Goal: Check status: Check status

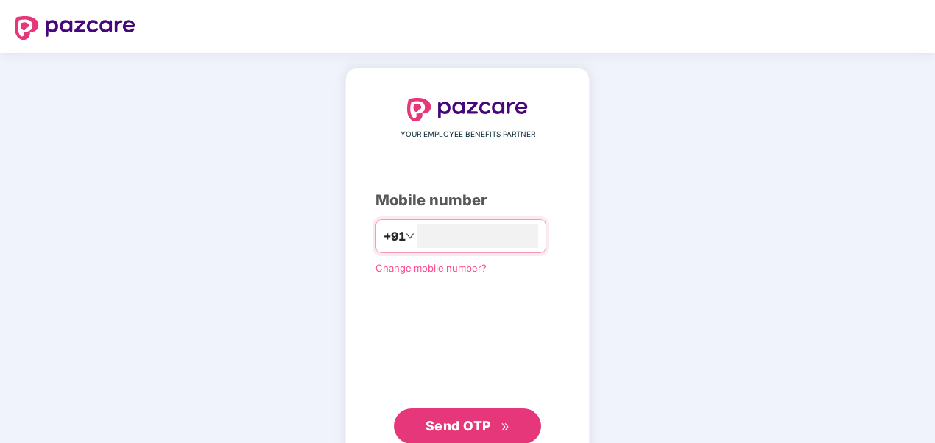
type input "**********"
click at [466, 416] on span "Send OTP" at bounding box center [467, 426] width 85 height 21
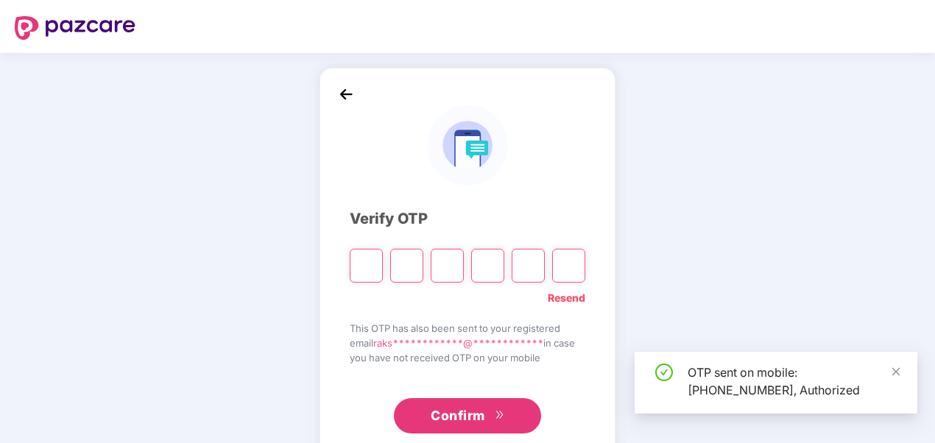
click at [371, 267] on input "Please enter verification code. Digit 1" at bounding box center [366, 266] width 33 height 34
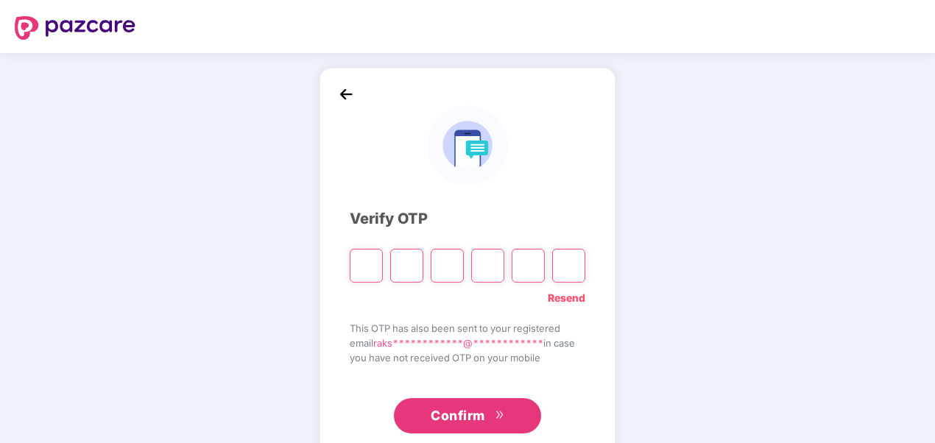
click at [691, 253] on div "**********" at bounding box center [467, 266] width 935 height 427
click at [372, 264] on input "Please enter verification code. Digit 1" at bounding box center [366, 266] width 33 height 34
type input "*"
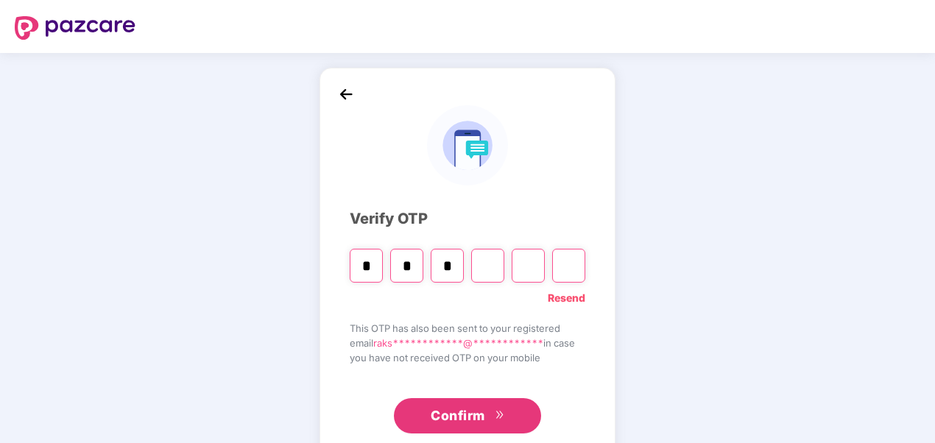
type input "*"
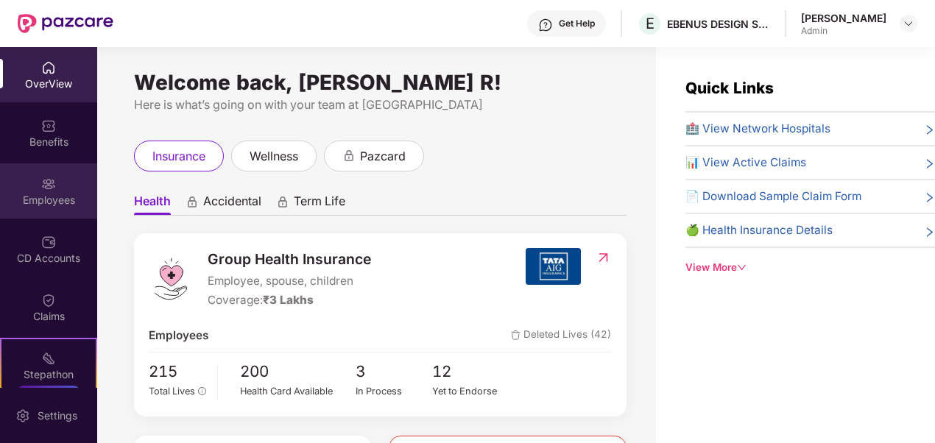
click at [43, 191] on img at bounding box center [48, 184] width 15 height 15
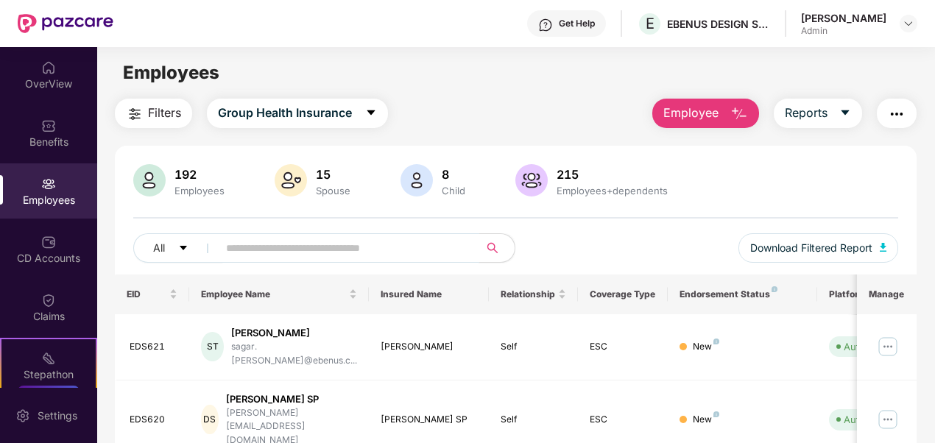
click at [406, 245] on input "text" at bounding box center [342, 248] width 233 height 22
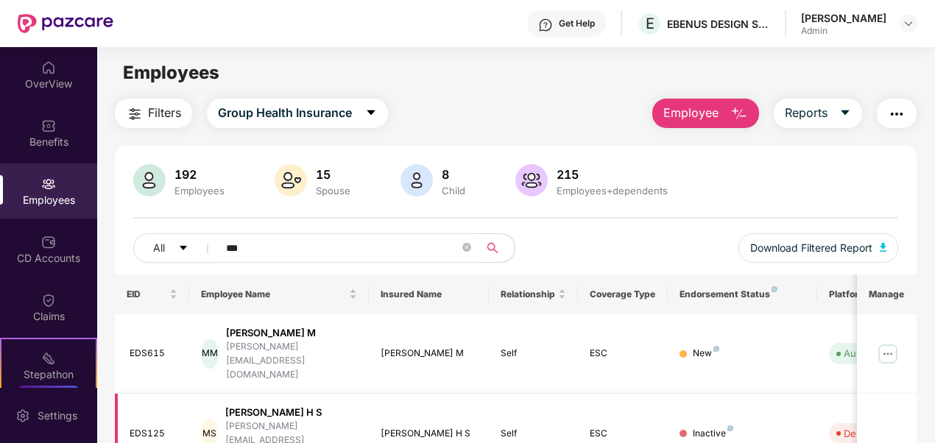
scroll to position [47, 0]
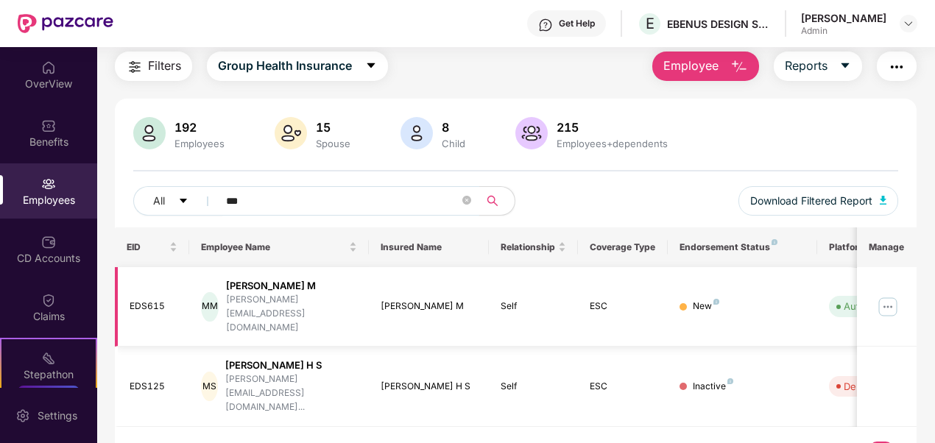
type input "***"
click at [827, 293] on td "Auto Verified" at bounding box center [869, 307] width 105 height 80
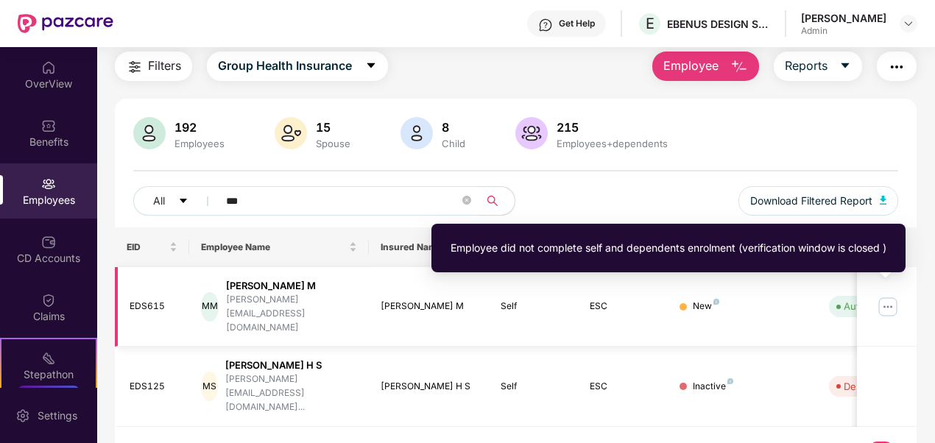
click at [843, 296] on span "Auto Verified" at bounding box center [869, 306] width 81 height 21
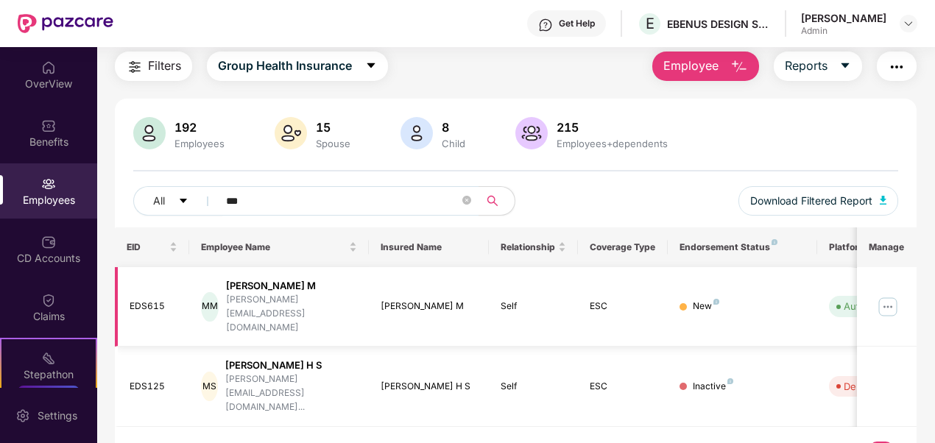
click at [900, 297] on img at bounding box center [888, 307] width 24 height 24
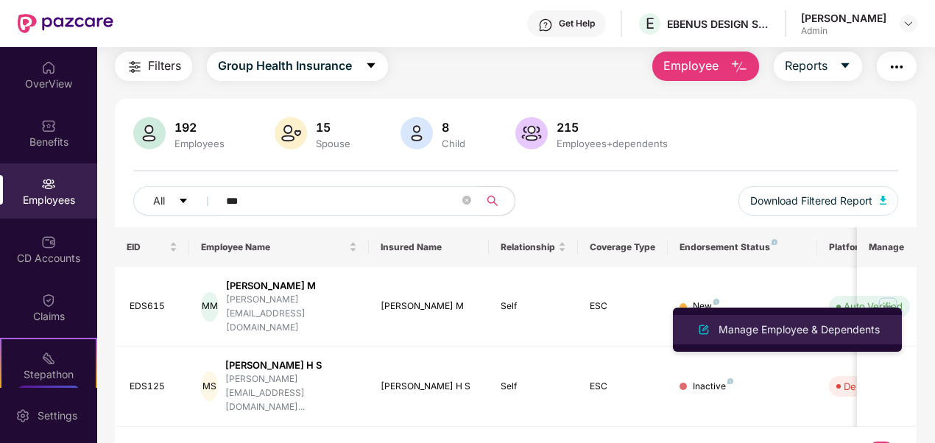
drag, startPoint x: 767, startPoint y: 327, endPoint x: 702, endPoint y: 328, distance: 64.8
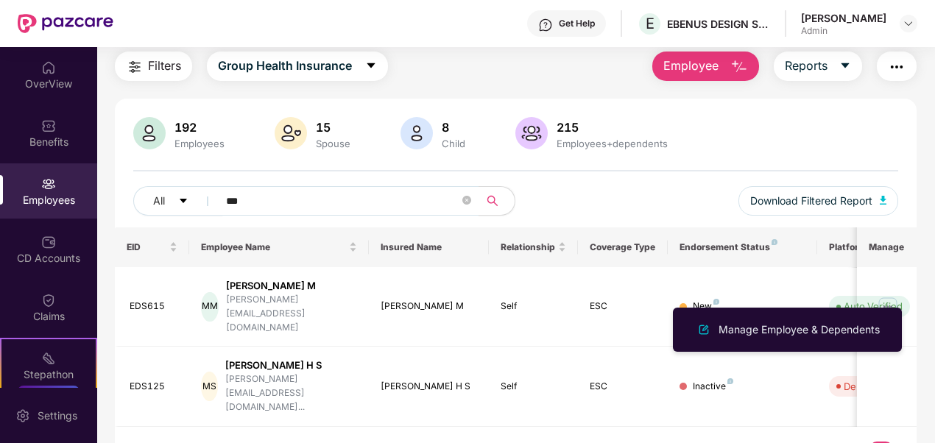
click at [767, 327] on div "Manage Employee & Dependents" at bounding box center [799, 330] width 167 height 16
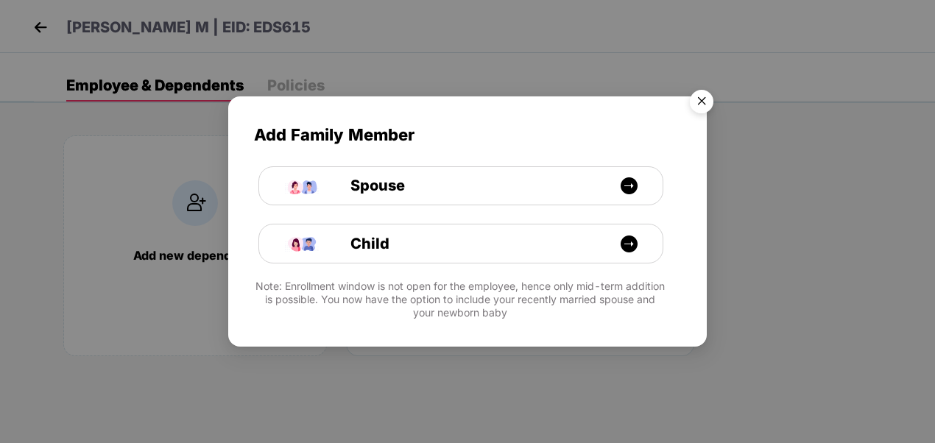
click at [698, 107] on img "Close" at bounding box center [701, 103] width 41 height 41
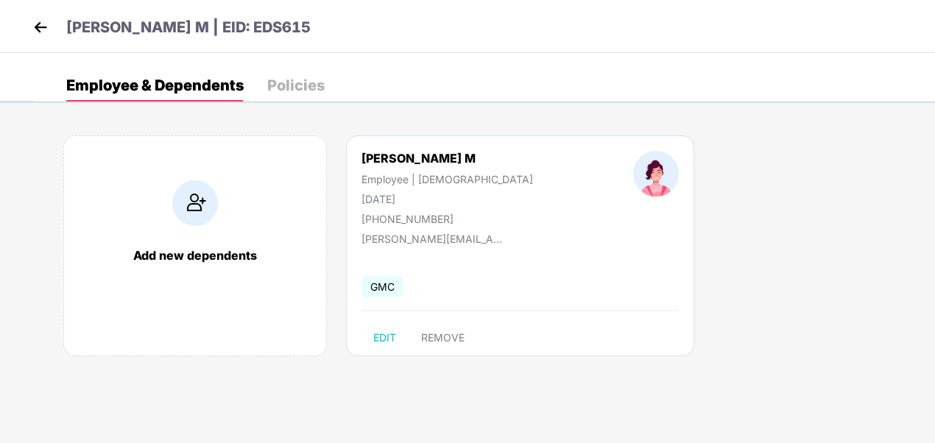
click at [38, 28] on img at bounding box center [40, 27] width 22 height 22
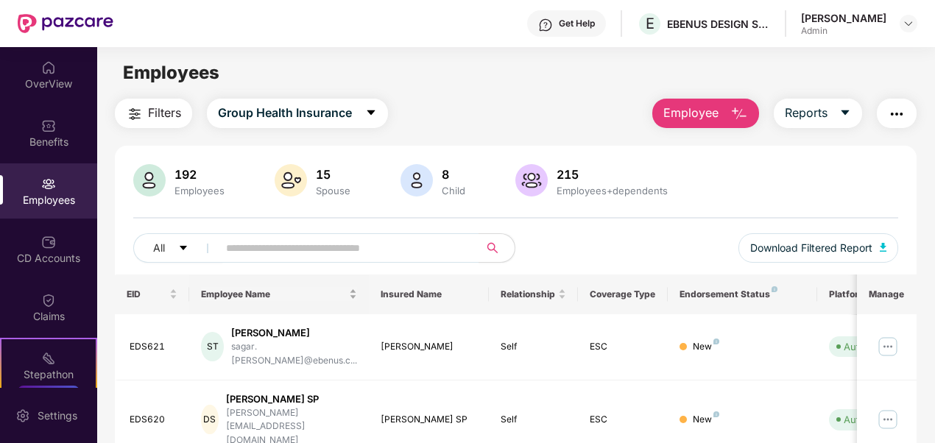
scroll to position [74, 0]
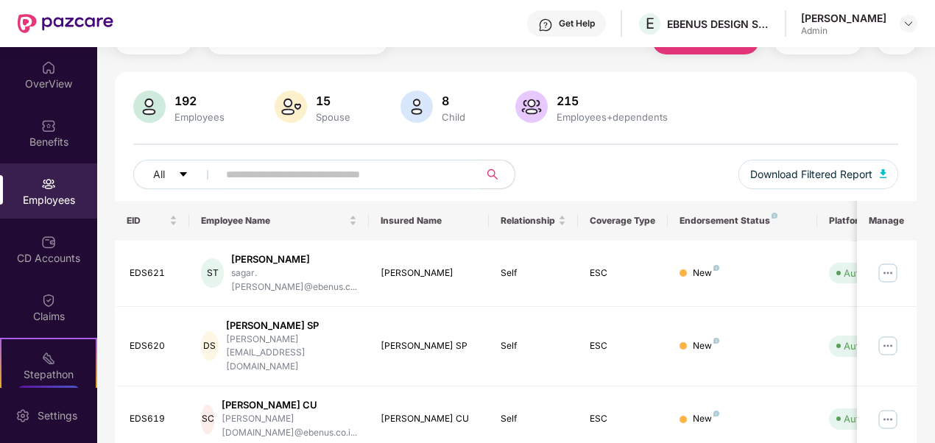
click at [442, 177] on input "text" at bounding box center [342, 174] width 233 height 22
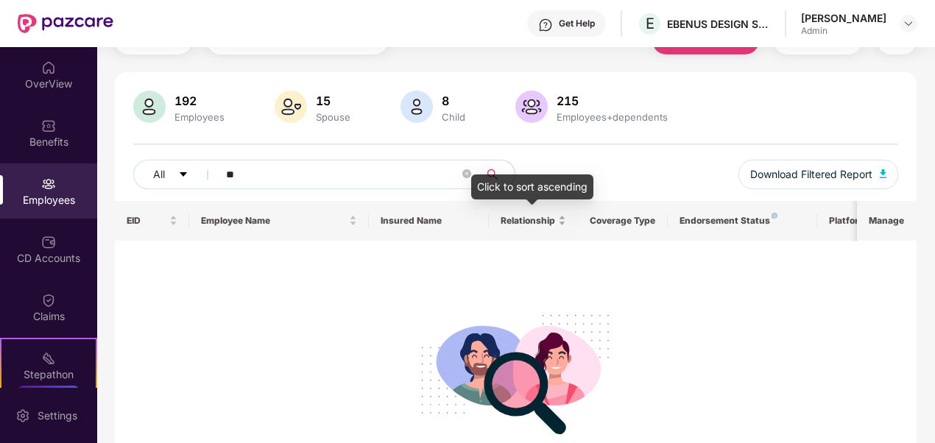
type input "*"
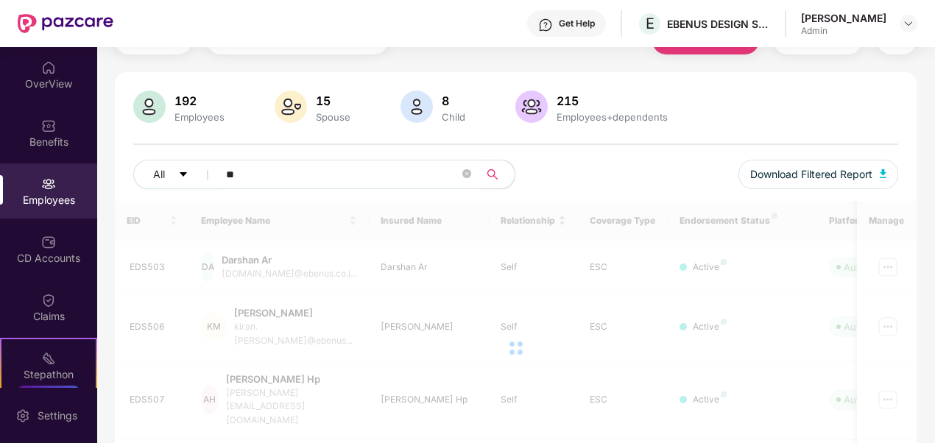
type input "*"
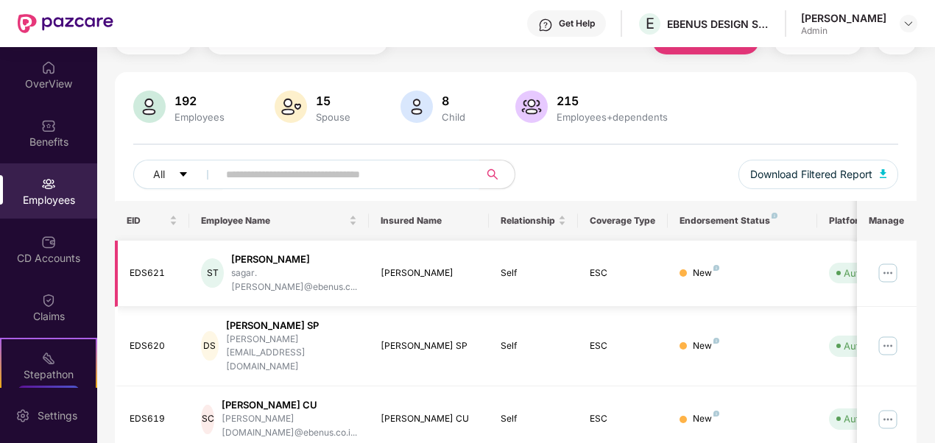
scroll to position [0, 0]
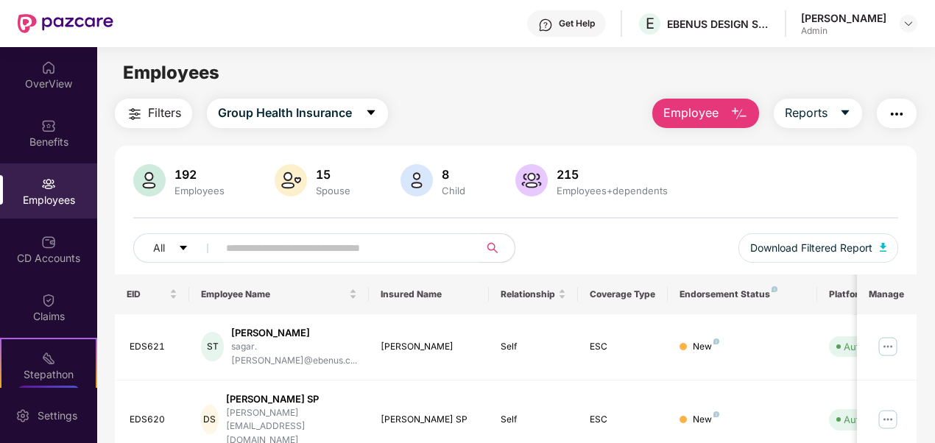
click at [512, 186] on div at bounding box center [531, 181] width 38 height 35
click at [526, 180] on img at bounding box center [531, 180] width 32 height 32
click at [525, 180] on img at bounding box center [531, 180] width 32 height 32
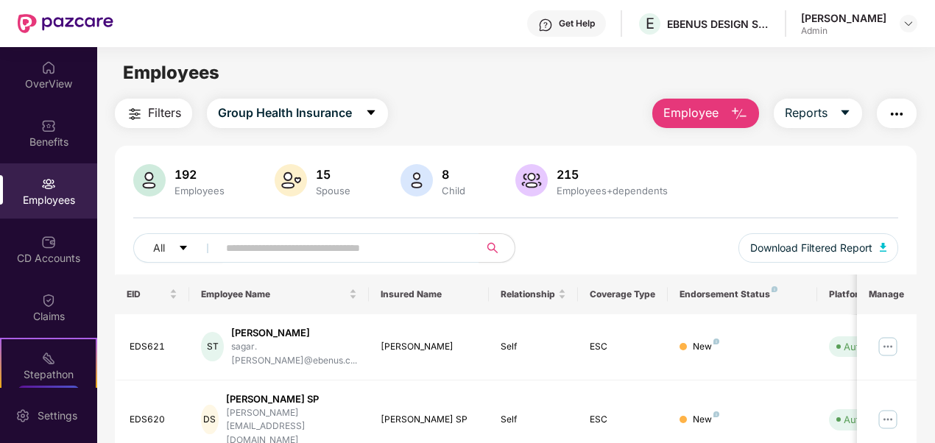
click at [525, 180] on img at bounding box center [531, 180] width 32 height 32
click at [183, 247] on icon "caret-down" at bounding box center [183, 248] width 7 height 4
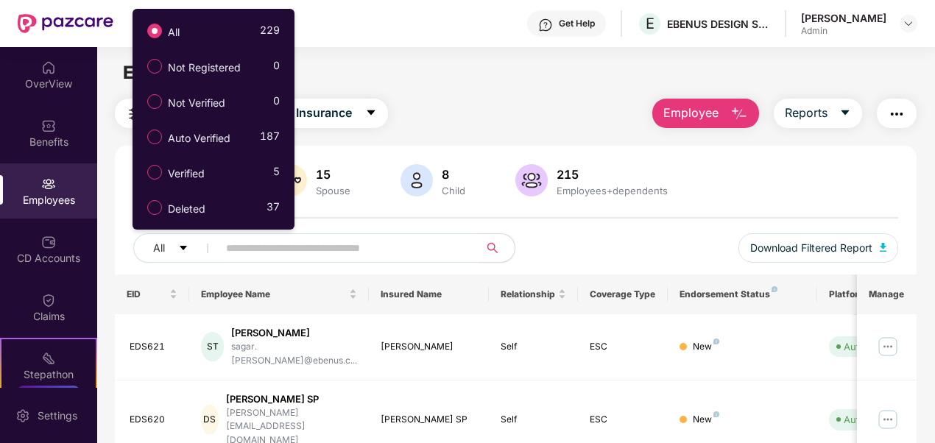
click at [819, 169] on div "192 Employees 15 Spouse 8 Child 215 Employees+dependents" at bounding box center [516, 181] width 766 height 35
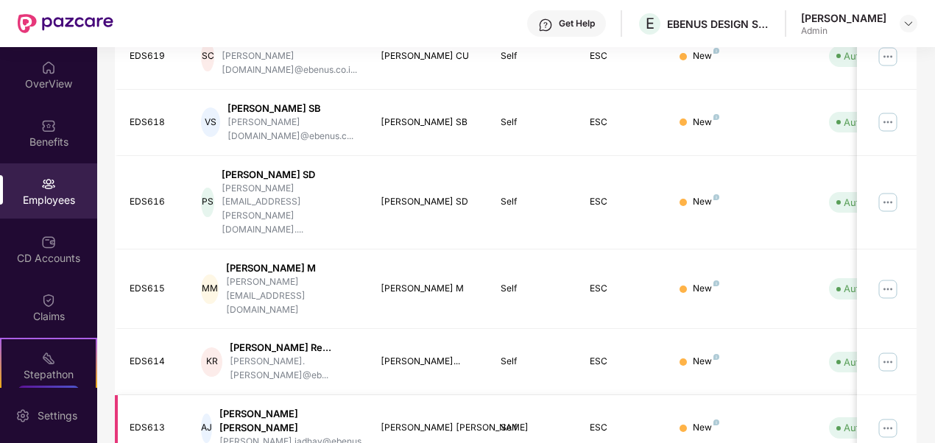
scroll to position [471, 0]
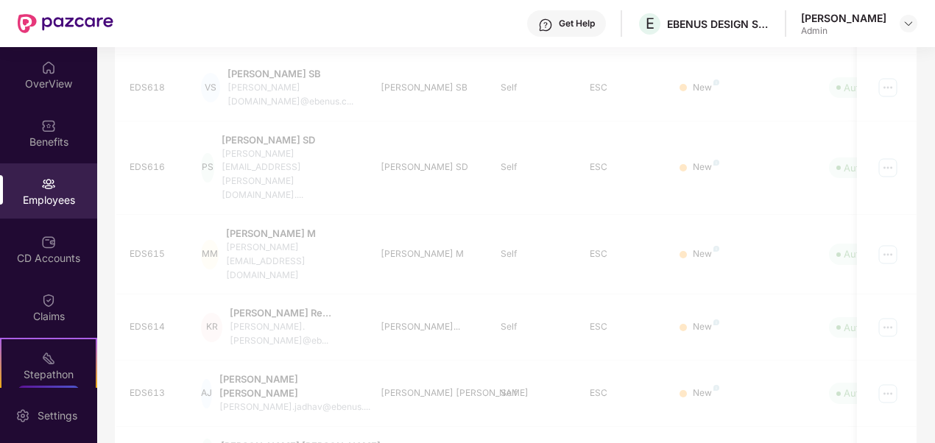
scroll to position [458, 0]
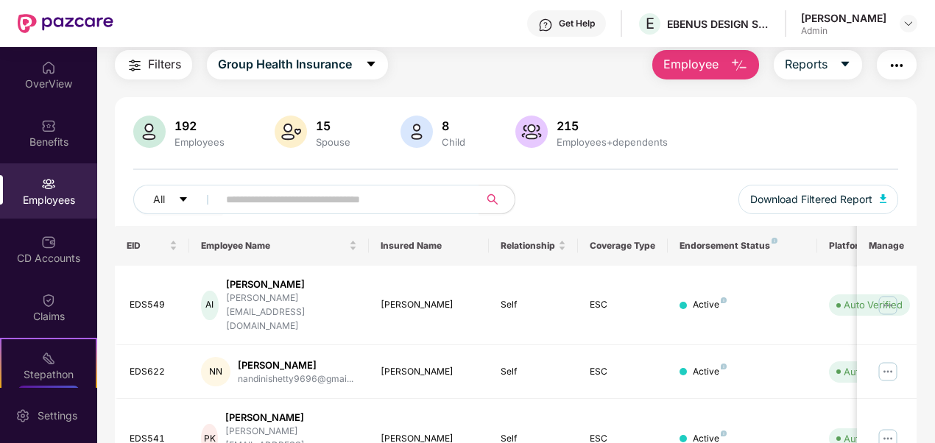
scroll to position [16, 0]
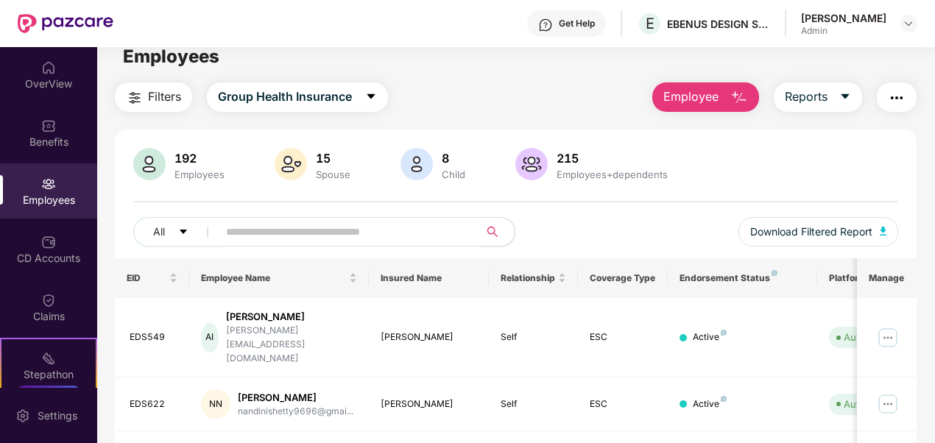
click at [392, 227] on input "text" at bounding box center [342, 232] width 233 height 22
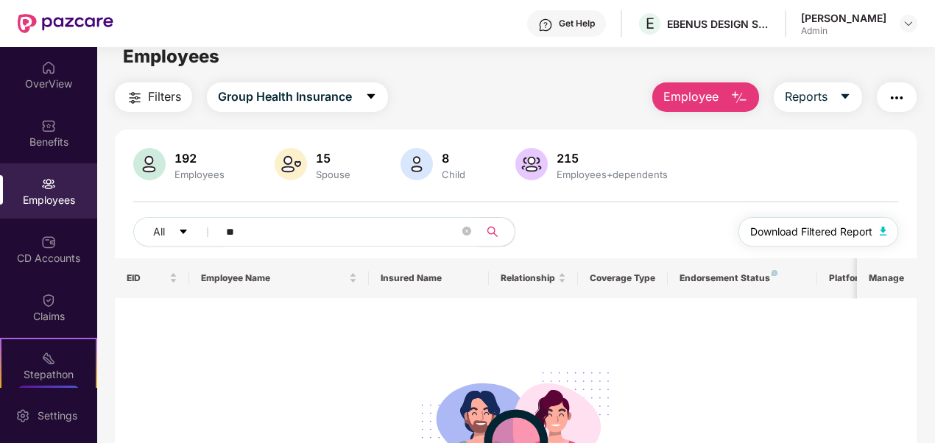
type input "*"
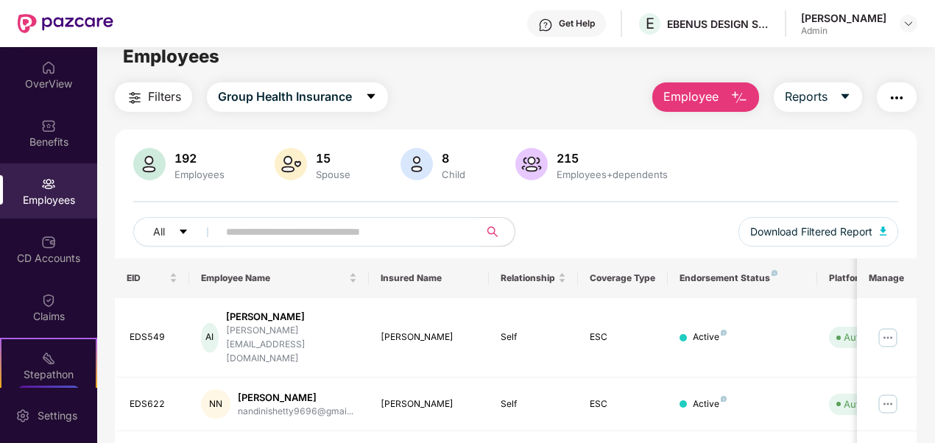
click at [545, 103] on div "Filters Group Health Insurance Employee Reports" at bounding box center [516, 96] width 802 height 29
click at [309, 233] on input "text" at bounding box center [342, 232] width 233 height 22
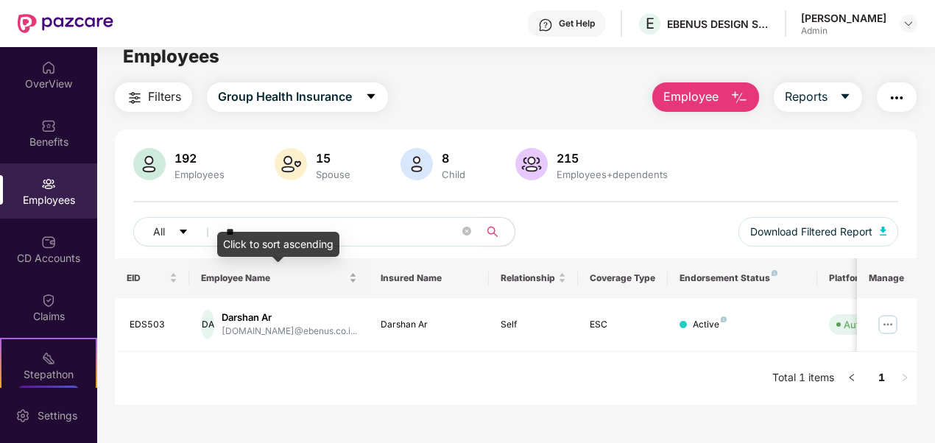
type input "*"
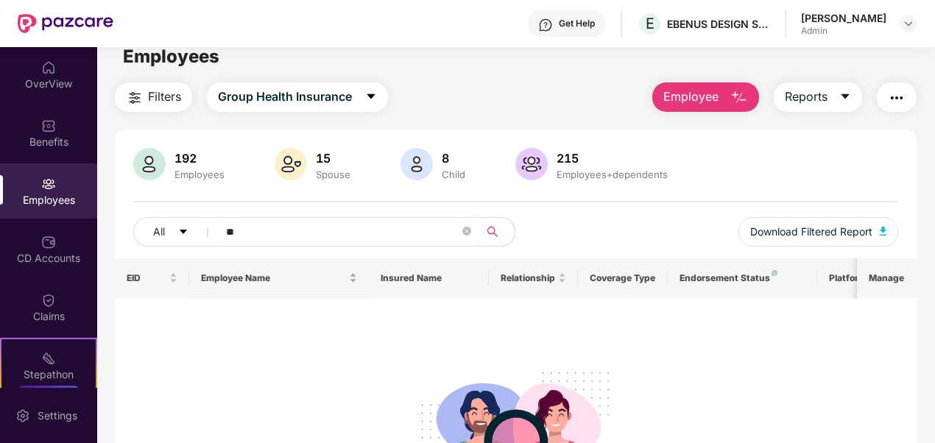
type input "*"
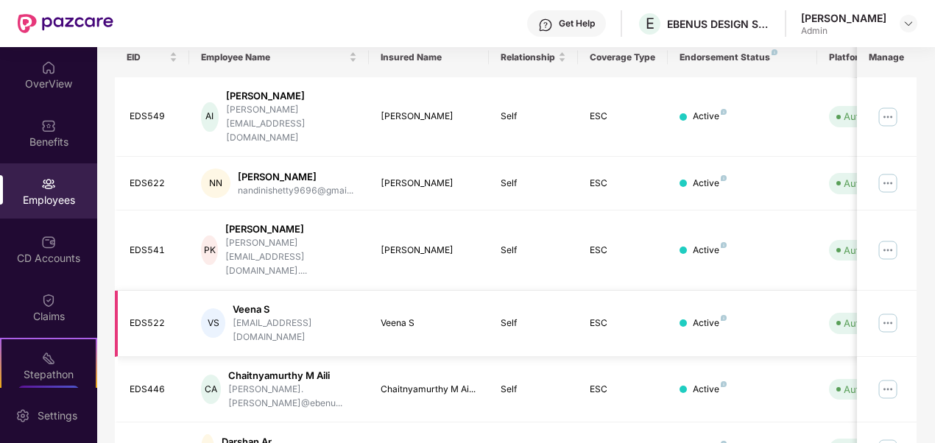
scroll to position [90, 0]
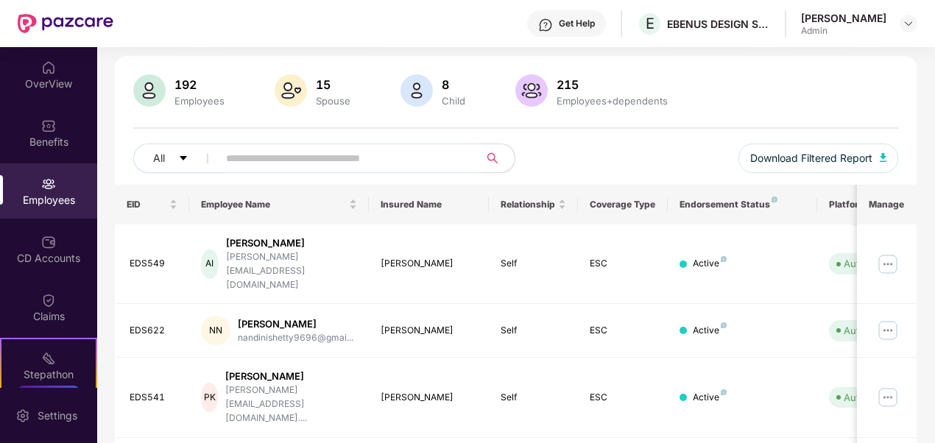
click at [297, 158] on input "text" at bounding box center [342, 158] width 233 height 22
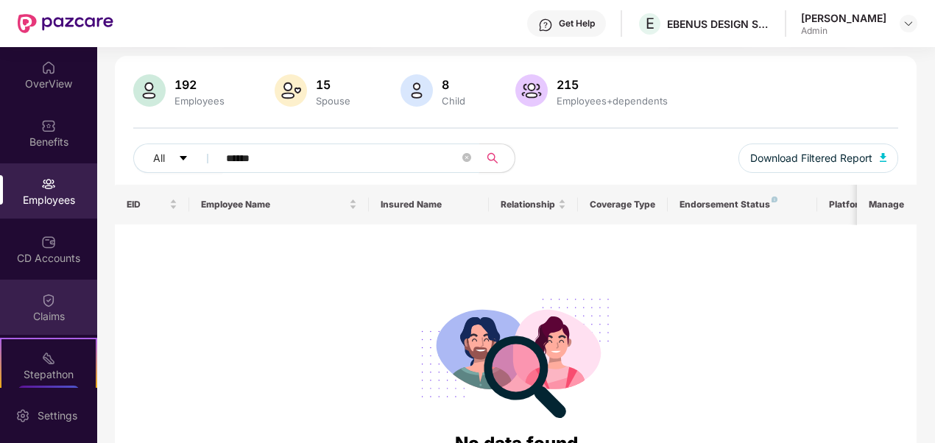
type input "******"
click at [62, 305] on div "Claims" at bounding box center [48, 307] width 97 height 55
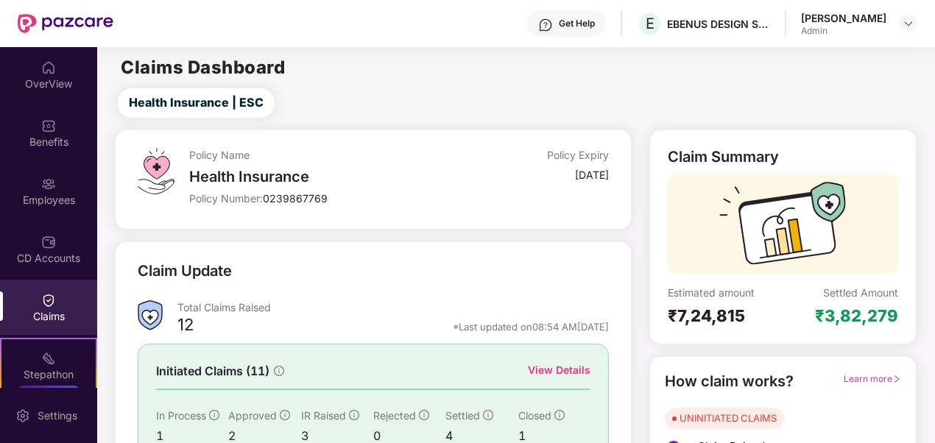
scroll to position [133, 0]
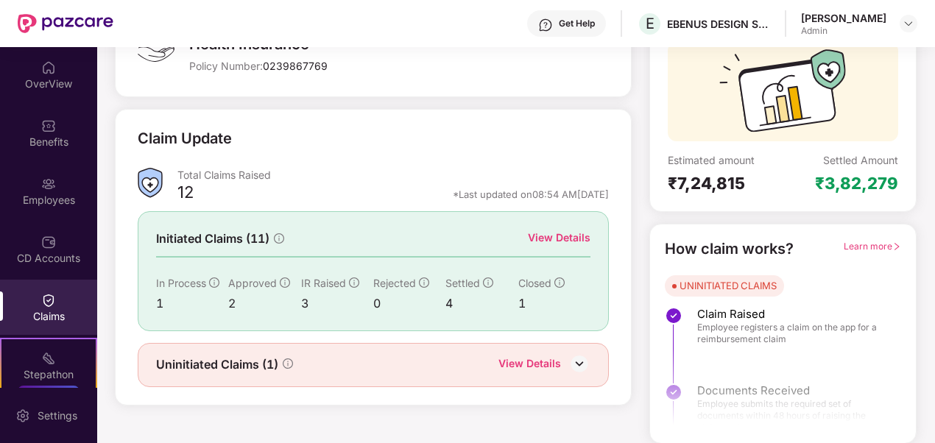
click at [534, 356] on div "View Details" at bounding box center [529, 365] width 63 height 19
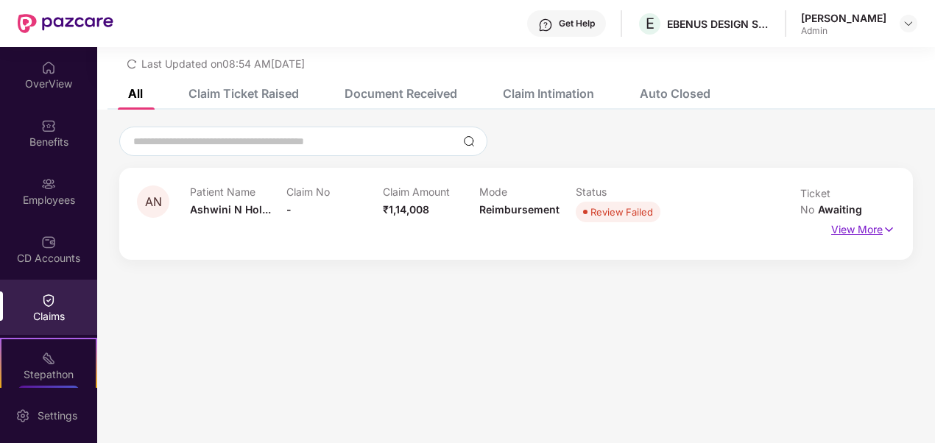
click at [876, 218] on p "View More" at bounding box center [863, 228] width 64 height 20
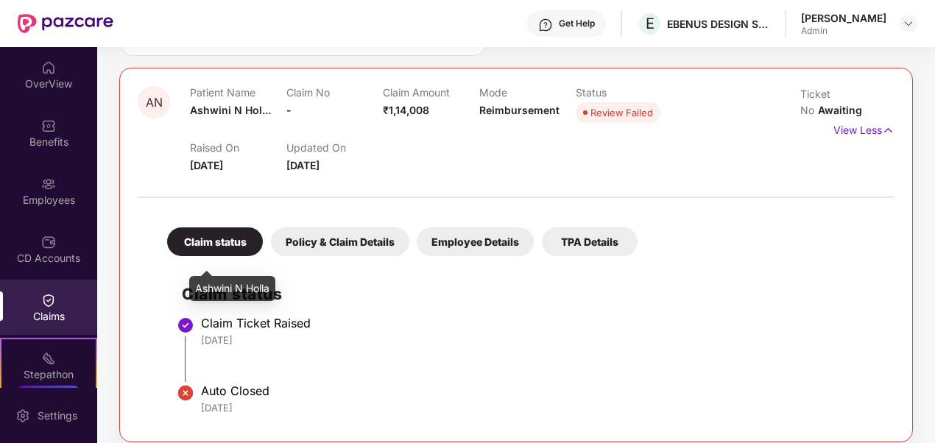
scroll to position [0, 0]
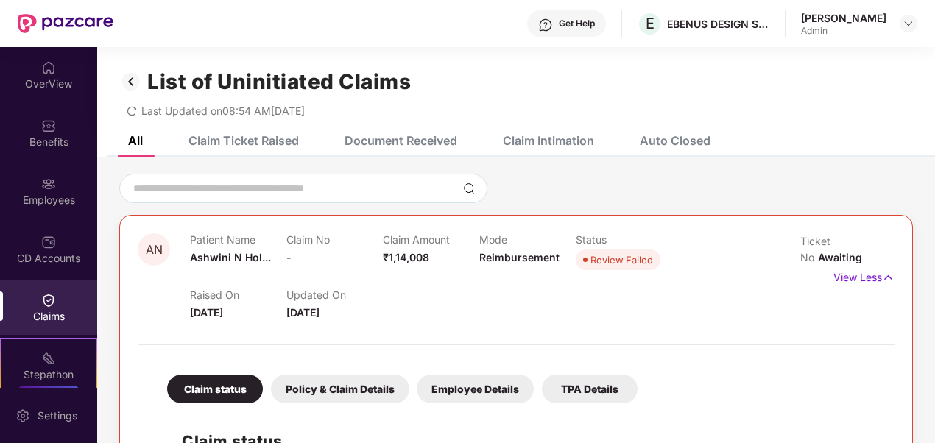
click at [246, 137] on div "Claim Ticket Raised" at bounding box center [243, 140] width 110 height 15
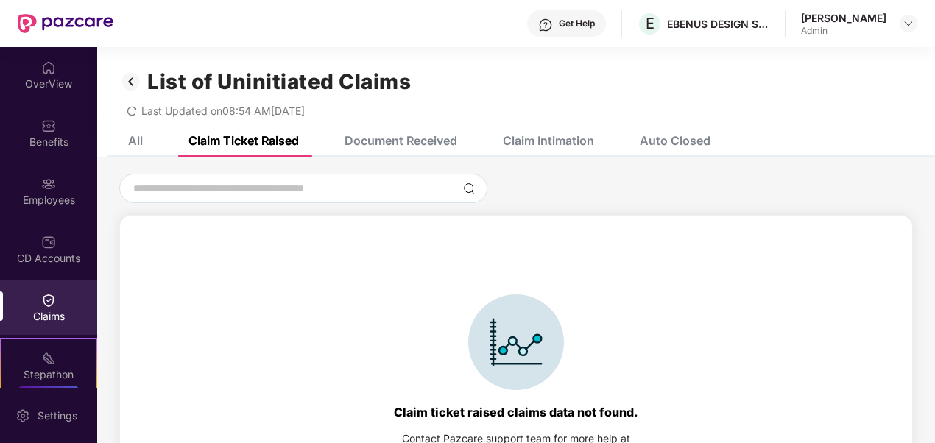
click at [384, 131] on div "Document Received" at bounding box center [389, 140] width 135 height 32
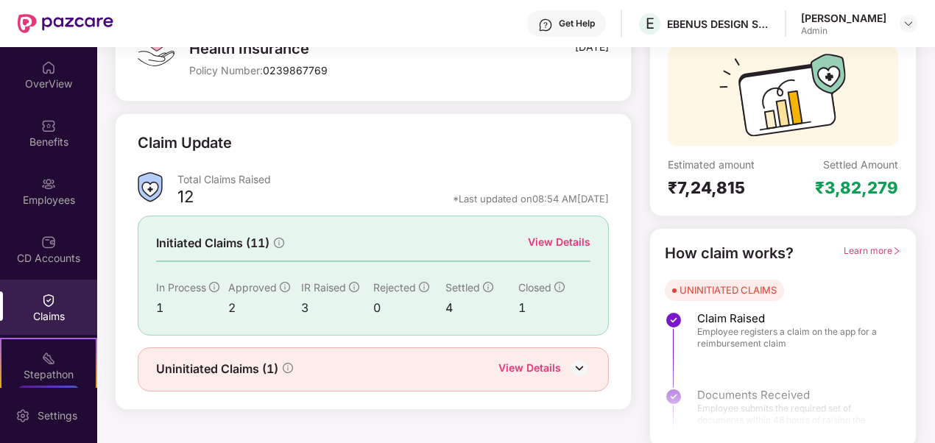
scroll to position [133, 0]
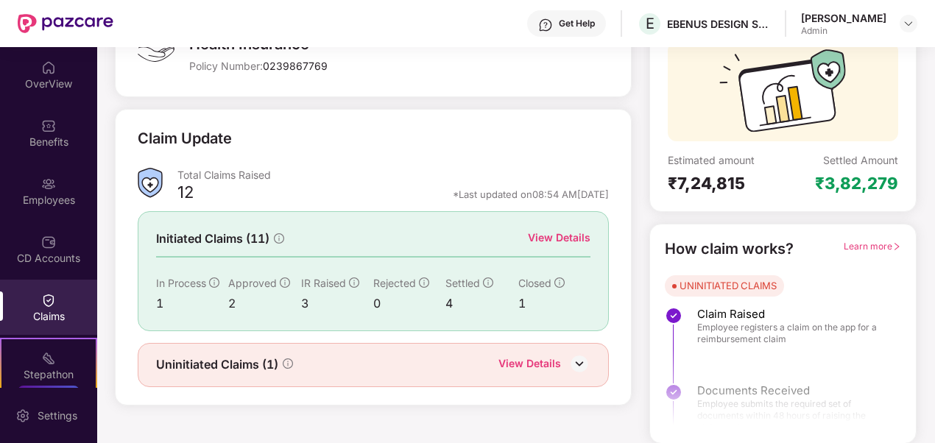
click at [544, 356] on div "View Details" at bounding box center [529, 365] width 63 height 19
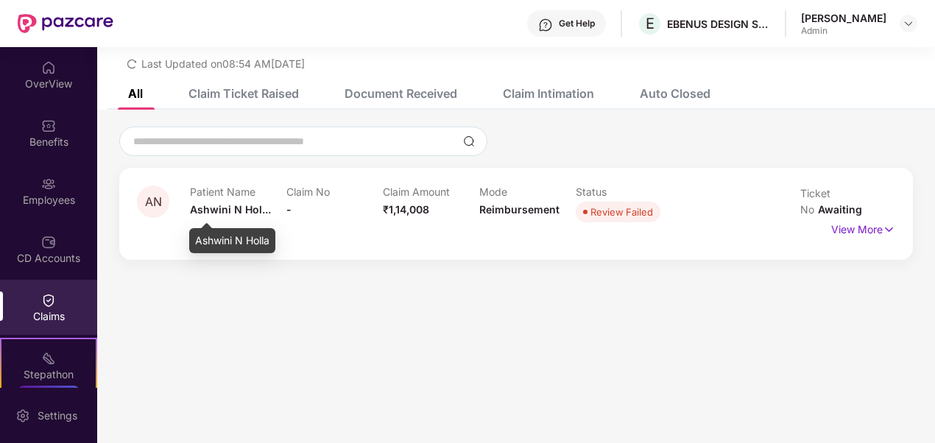
click at [222, 205] on span "Ashwini N Hol..." at bounding box center [230, 209] width 81 height 13
click at [875, 218] on p "View More" at bounding box center [863, 228] width 64 height 20
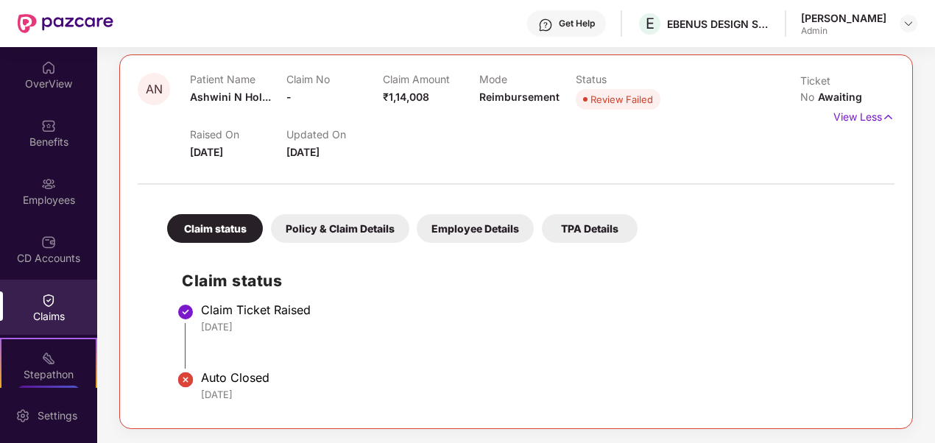
scroll to position [0, 0]
click at [486, 218] on div "Employee Details" at bounding box center [475, 228] width 117 height 29
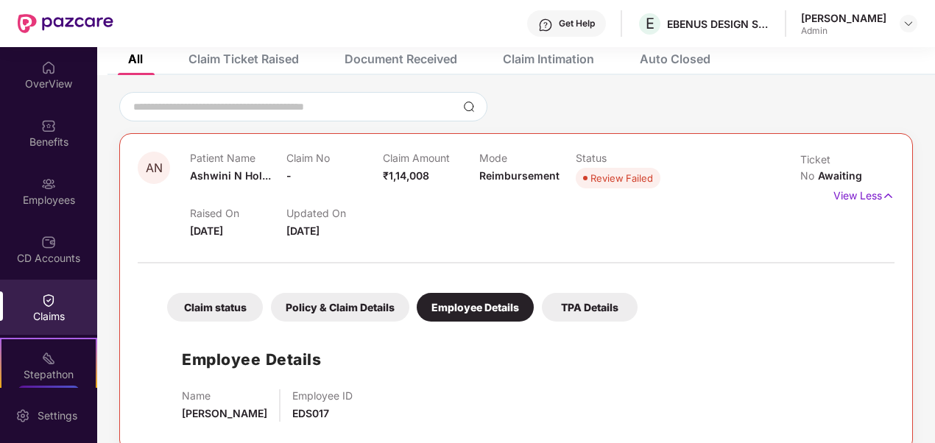
scroll to position [105, 0]
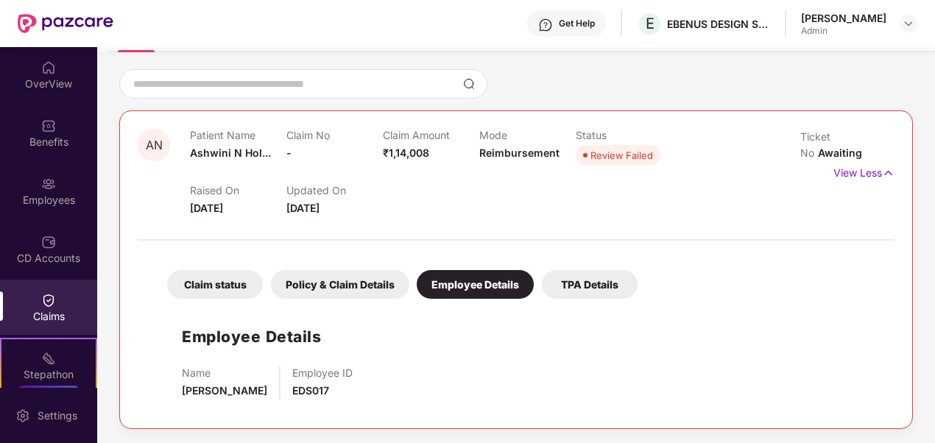
click at [364, 280] on div "Policy & Claim Details" at bounding box center [340, 284] width 138 height 29
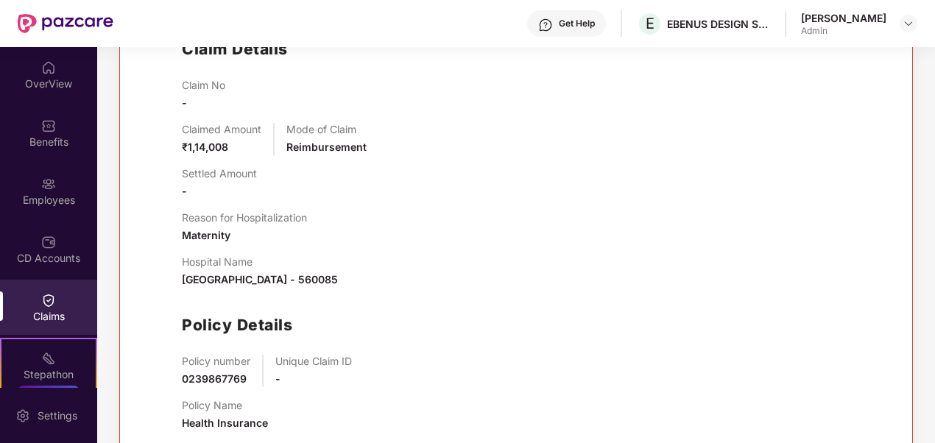
scroll to position [399, 0]
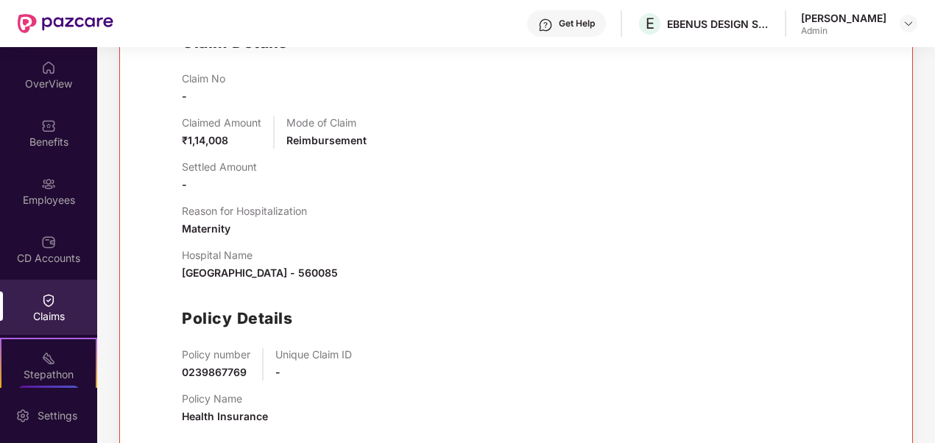
drag, startPoint x: 193, startPoint y: 278, endPoint x: 544, endPoint y: 262, distance: 351.5
click at [544, 262] on div "Claim Details Claim No - Claimed Amount ₹1,14,008 Mode of Claim Reimbursement S…" at bounding box center [515, 224] width 727 height 425
drag, startPoint x: 544, startPoint y: 262, endPoint x: 624, endPoint y: 247, distance: 81.0
click at [624, 247] on div "Claim No - Claimed Amount ₹1,14,008 Mode of Claim Reimbursement Settled Amount …" at bounding box center [531, 254] width 698 height 364
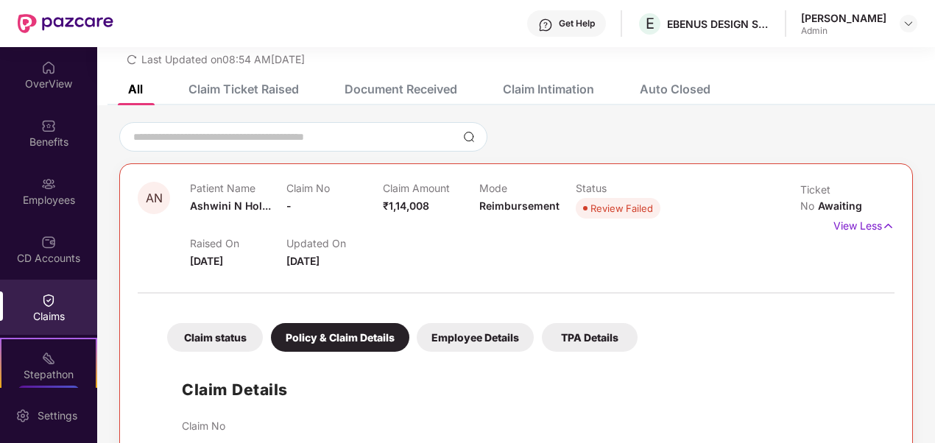
scroll to position [0, 0]
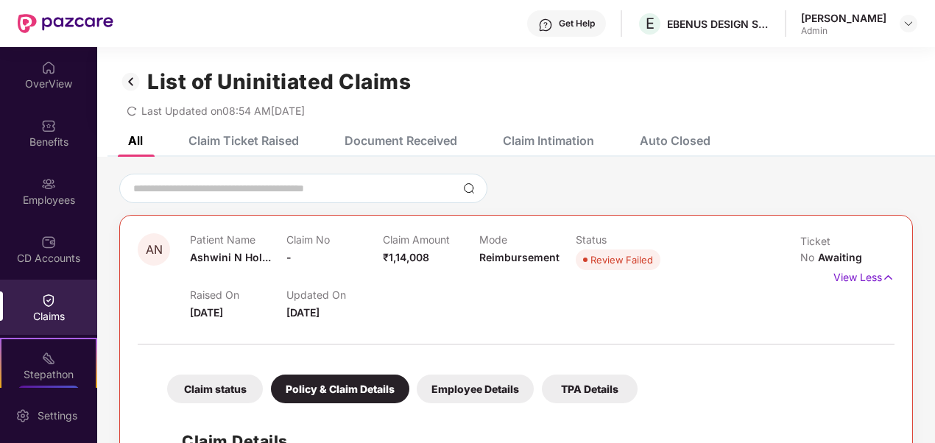
click at [209, 384] on div "Claim status" at bounding box center [215, 389] width 96 height 29
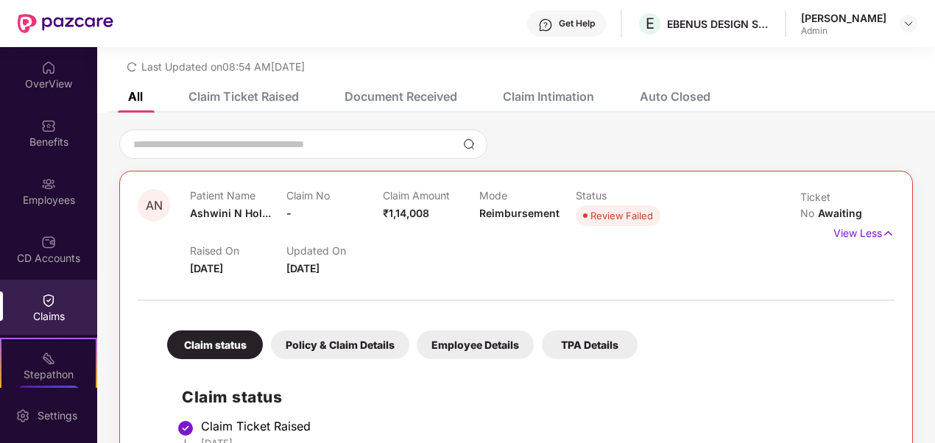
scroll to position [74, 0]
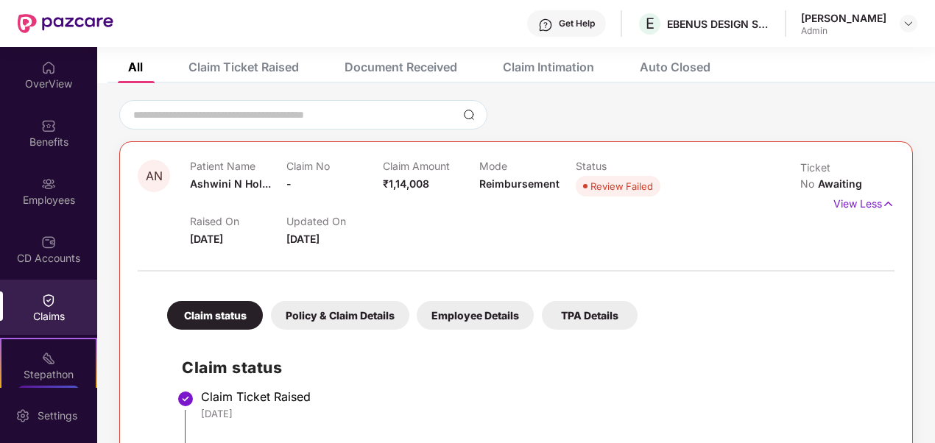
click at [215, 313] on div "Claim status" at bounding box center [215, 315] width 96 height 29
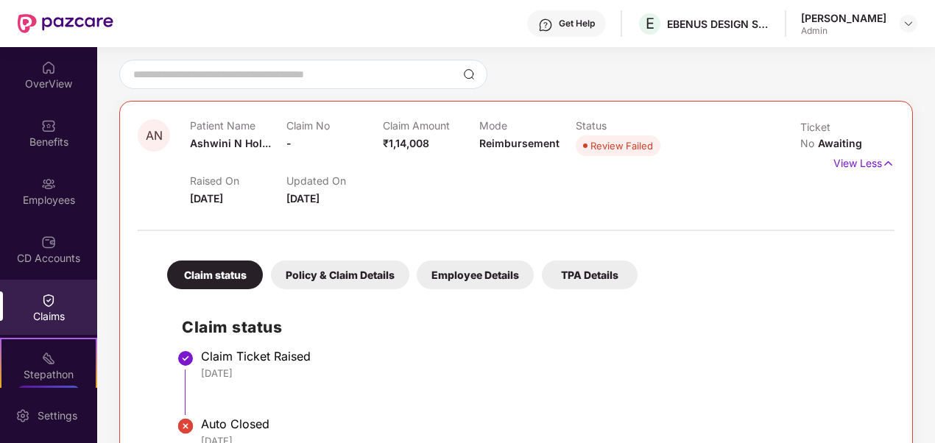
scroll to position [160, 0]
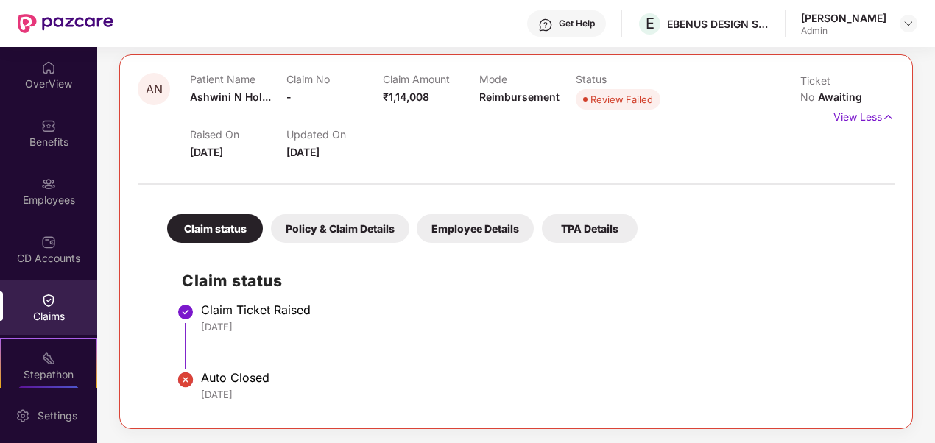
drag, startPoint x: 199, startPoint y: 322, endPoint x: 299, endPoint y: 322, distance: 100.1
click at [299, 322] on li "Claim Ticket Raised [DATE]" at bounding box center [531, 342] width 698 height 68
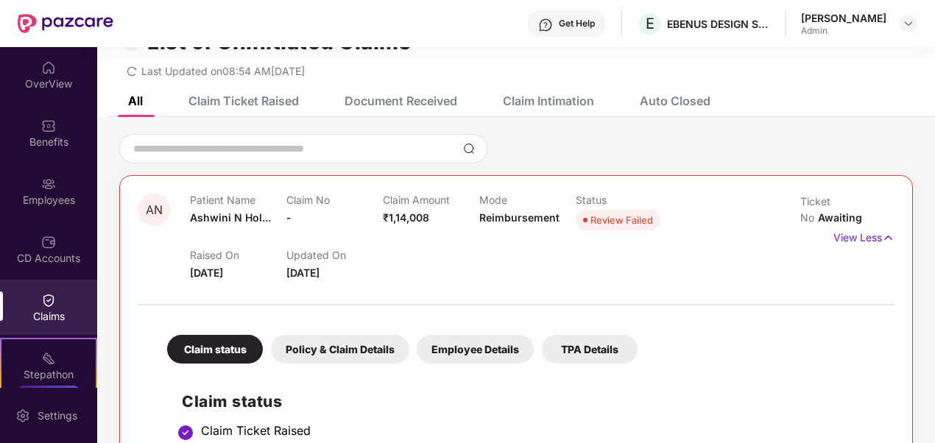
scroll to position [0, 0]
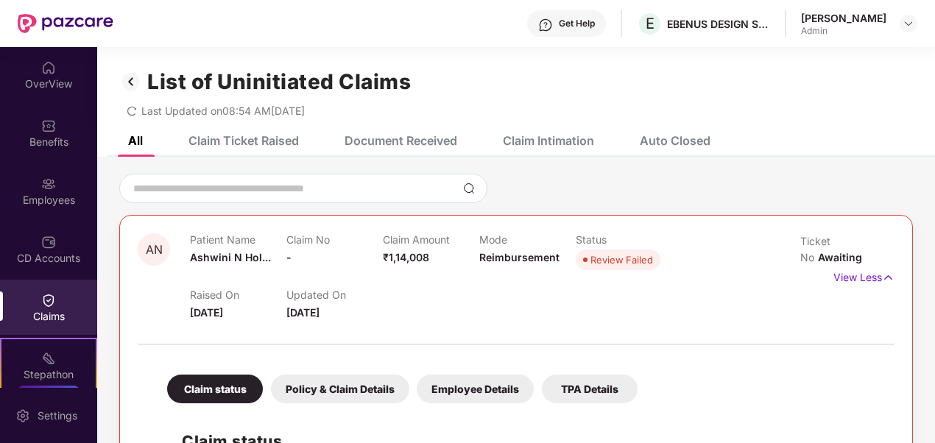
click at [246, 143] on div "Claim Ticket Raised" at bounding box center [243, 140] width 110 height 15
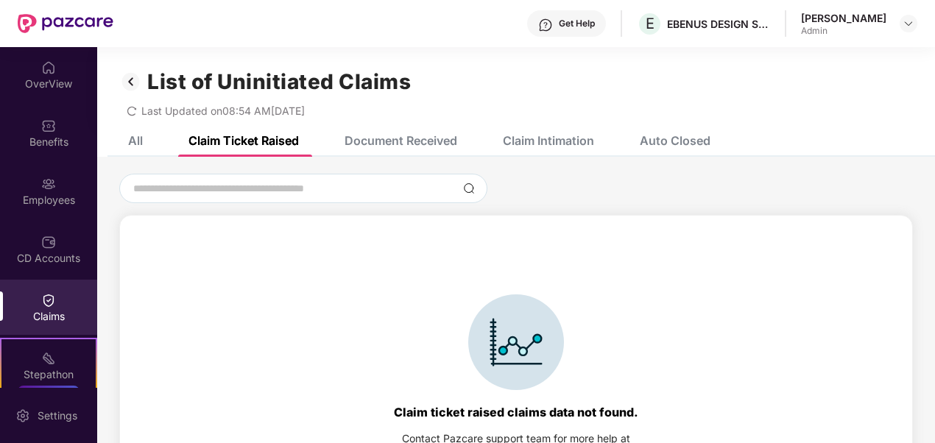
click at [531, 142] on div "Claim Intimation" at bounding box center [548, 140] width 91 height 15
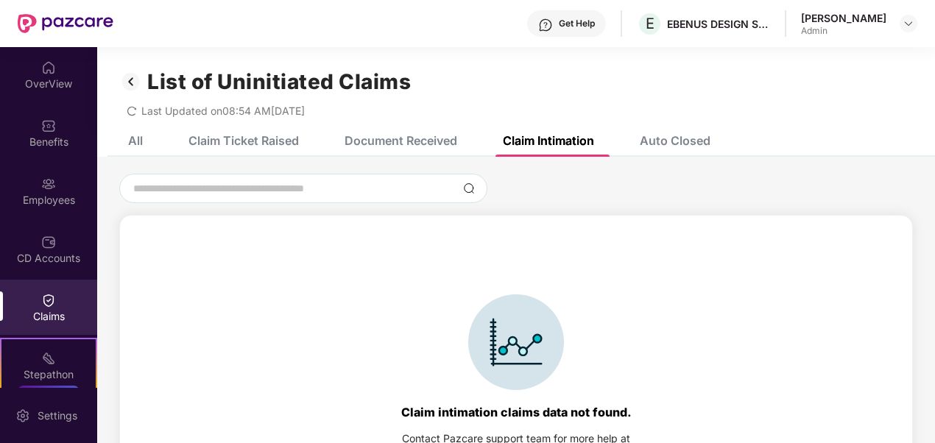
click at [387, 133] on div "Document Received" at bounding box center [389, 140] width 135 height 32
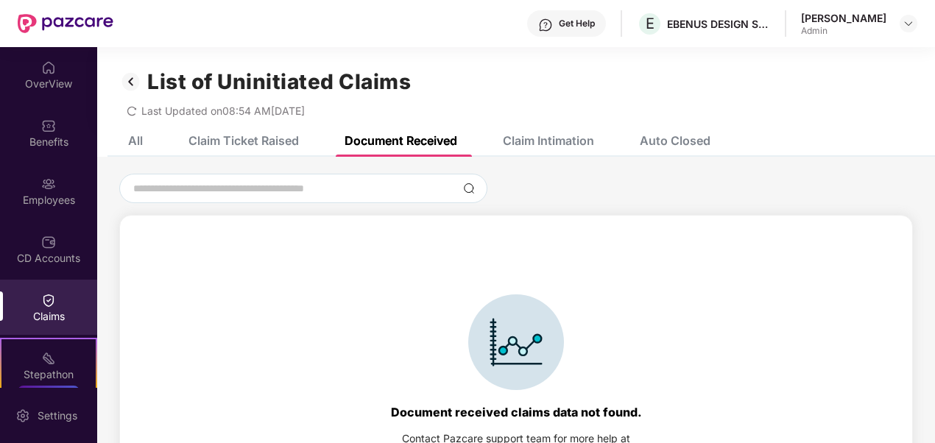
click at [133, 137] on div "All" at bounding box center [135, 140] width 15 height 15
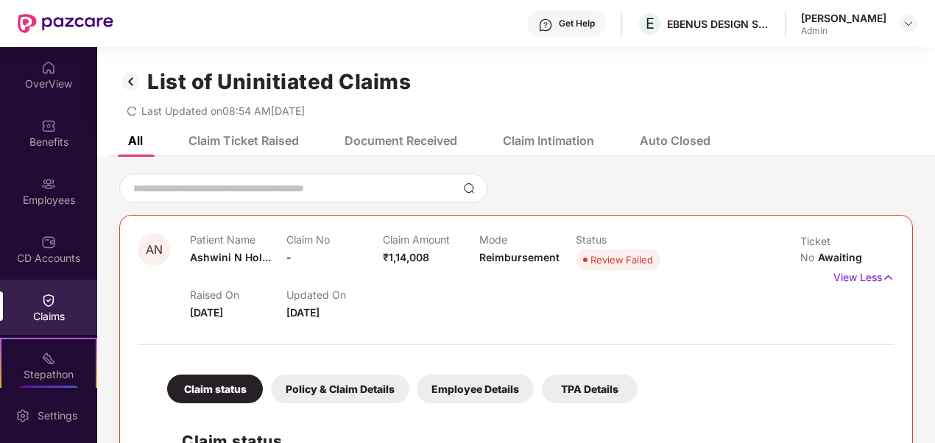
click at [132, 81] on img at bounding box center [131, 81] width 24 height 25
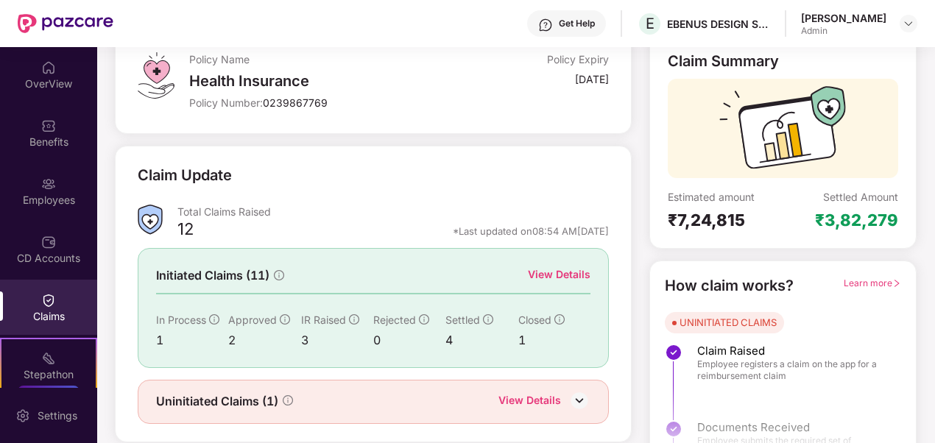
scroll to position [133, 0]
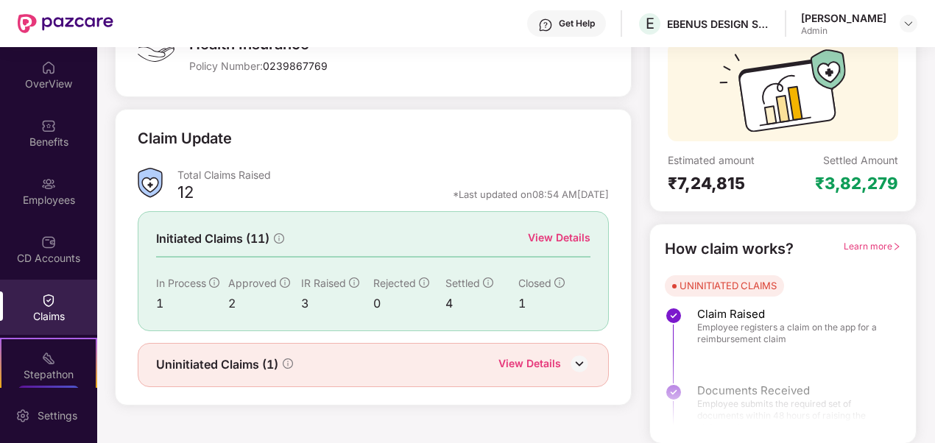
click at [40, 310] on div "Claims" at bounding box center [48, 316] width 97 height 15
click at [47, 312] on div "Claims" at bounding box center [48, 316] width 97 height 15
